Goal: Information Seeking & Learning: Check status

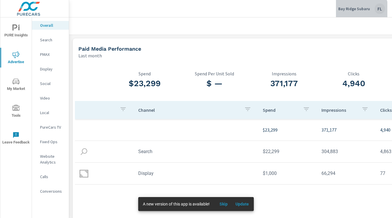
click at [363, 10] on p "Bay Ridge Subaru" at bounding box center [354, 8] width 32 height 5
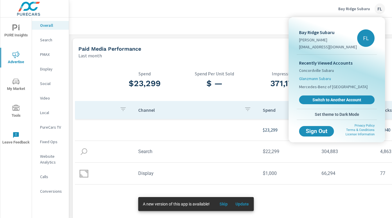
click at [317, 78] on span "Glanzmann Subaru" at bounding box center [315, 79] width 32 height 6
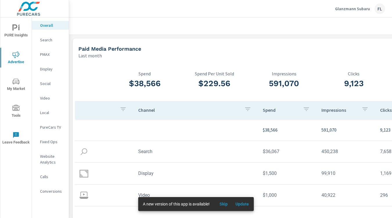
click at [46, 53] on p "PMAX" at bounding box center [52, 54] width 24 height 6
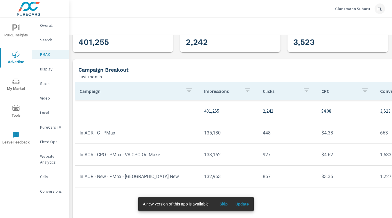
scroll to position [27, 0]
click at [49, 96] on p "Video" at bounding box center [52, 98] width 24 height 6
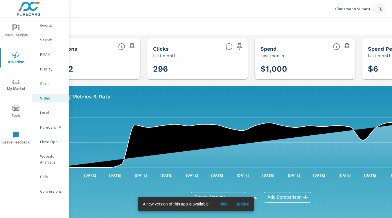
scroll to position [0, 107]
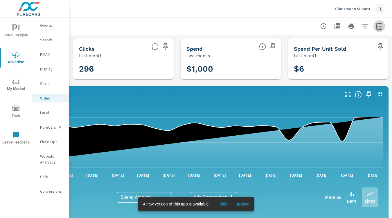
click at [378, 23] on icon "button" at bounding box center [379, 25] width 6 height 7
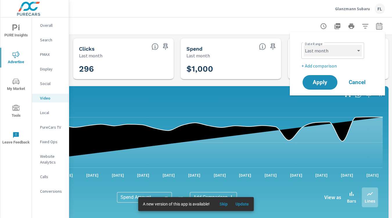
click at [333, 50] on select "Custom [DATE] Last week Last 7 days Last 14 days Last 30 days Last 45 days Last…" at bounding box center [333, 51] width 58 height 12
click at [304, 45] on select "Custom [DATE] Last week Last 7 days Last 14 days Last 30 days Last 45 days Last…" at bounding box center [333, 51] width 58 height 12
select select "custom"
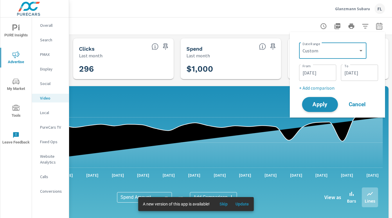
click at [327, 102] on span "Apply" at bounding box center [320, 105] width 24 height 6
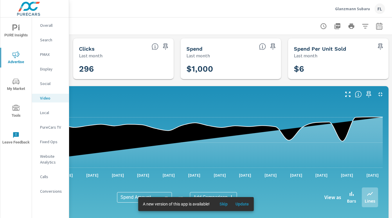
scroll to position [3, 103]
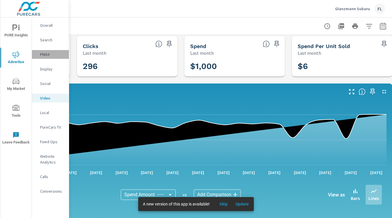
click at [48, 55] on p "PMAX" at bounding box center [52, 54] width 24 height 6
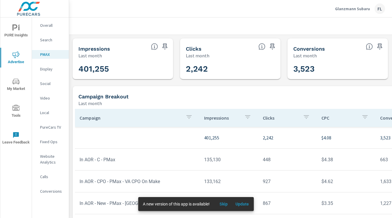
click at [46, 41] on p "Search" at bounding box center [52, 40] width 24 height 6
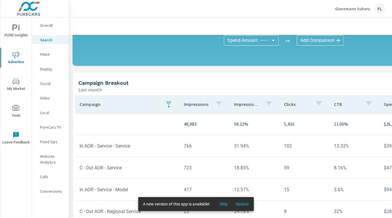
scroll to position [412, 0]
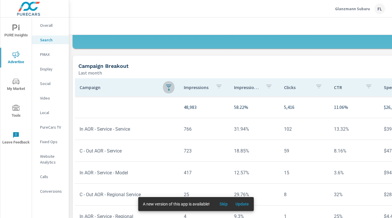
click at [169, 87] on icon "button" at bounding box center [168, 86] width 7 height 7
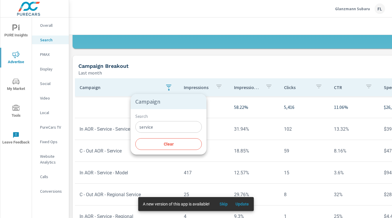
click at [165, 67] on div at bounding box center [196, 109] width 392 height 218
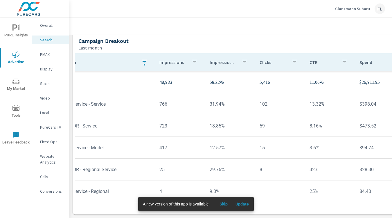
scroll to position [0, 0]
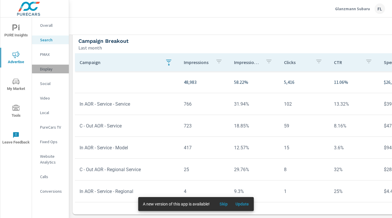
click at [53, 69] on p "Display" at bounding box center [52, 69] width 24 height 6
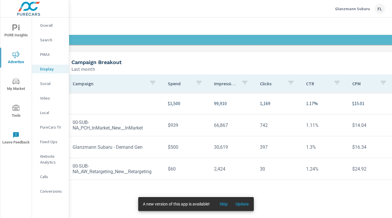
scroll to position [177, 0]
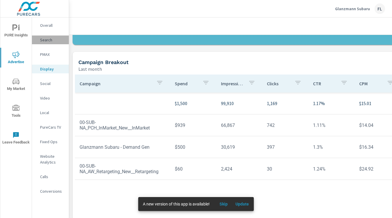
click at [52, 41] on p "Search" at bounding box center [52, 40] width 24 height 6
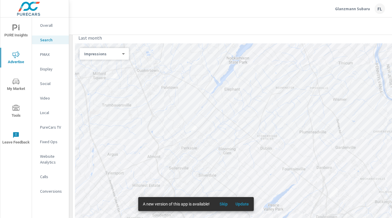
scroll to position [82, 0]
